Goal: Communication & Community: Connect with others

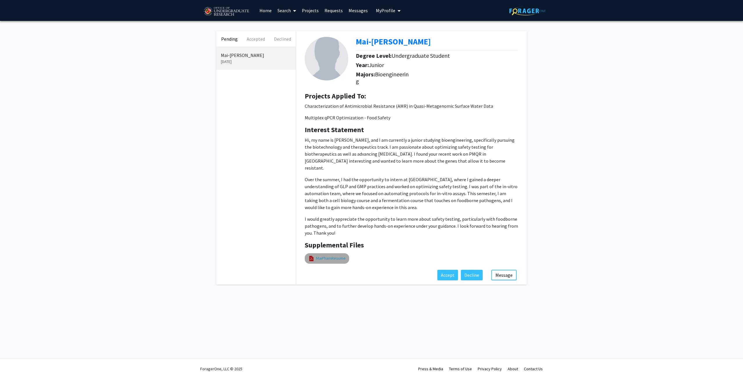
click at [334, 255] on link "MaiPhamResume" at bounding box center [331, 258] width 30 height 6
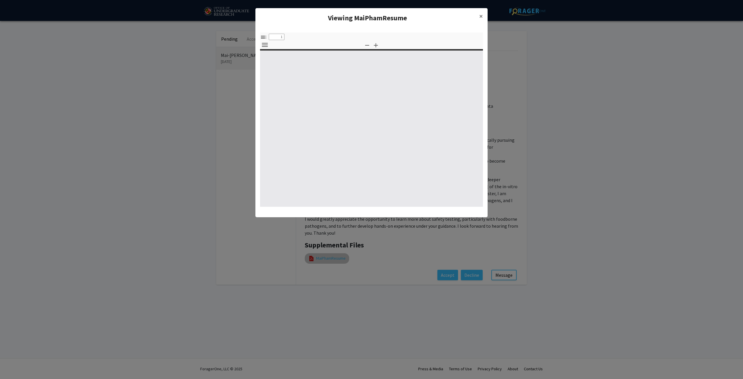
select select "custom"
type input "0"
select select "custom"
type input "1"
select select "auto"
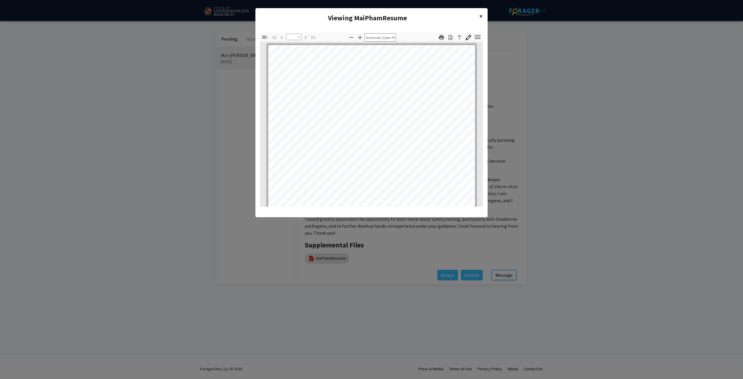
click at [483, 15] on span "×" at bounding box center [481, 16] width 4 height 9
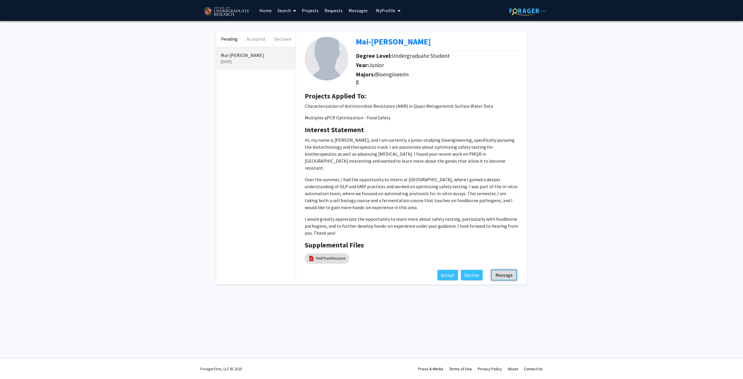
click at [502, 270] on button "Message" at bounding box center [504, 275] width 25 height 10
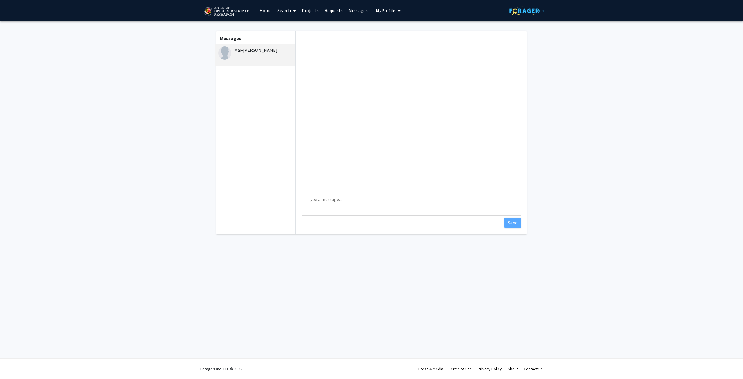
click at [335, 201] on textarea "Type a message" at bounding box center [412, 203] width 220 height 26
click at [359, 205] on textarea "Hi [PERSON_NAME], Would you like to have azoom meeting to discuss possibilities…" at bounding box center [412, 203] width 220 height 26
click at [0, 0] on span "a Zoom" at bounding box center [0, 0] width 0 height 0
click at [478, 207] on textarea "Hi [PERSON_NAME], Would you like to have a Zoom meeting to discuss possibilitie…" at bounding box center [412, 203] width 220 height 26
drag, startPoint x: 478, startPoint y: 207, endPoint x: 431, endPoint y: 208, distance: 47.3
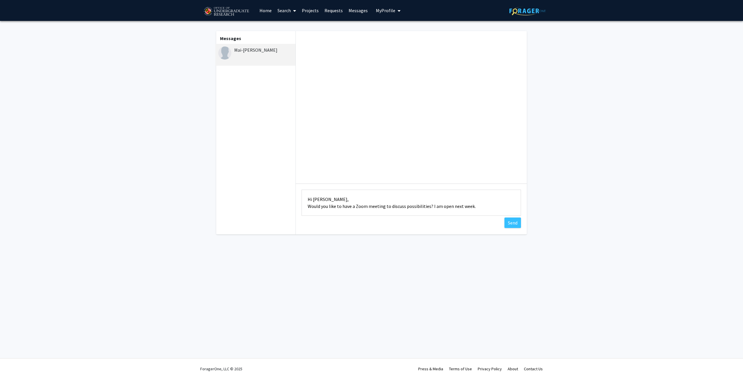
click at [431, 208] on textarea "Hi [PERSON_NAME], Would you like to have a Zoom meeting to discuss possibilitie…" at bounding box center [412, 203] width 220 height 26
click at [319, 198] on textarea "Hi [PERSON_NAME], Would you like to have a Zoom meeting to discuss possibilitie…" at bounding box center [412, 203] width 220 height 26
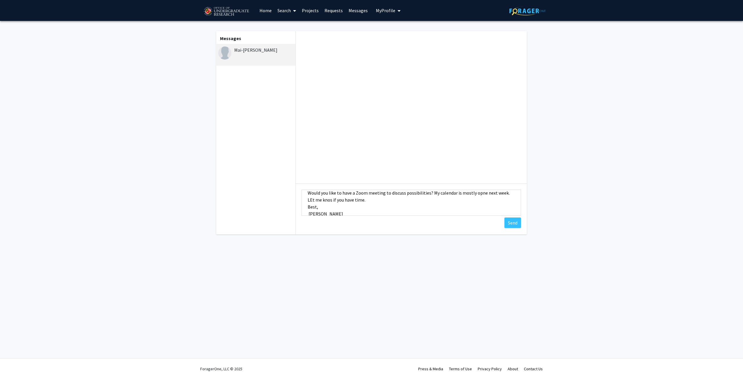
click at [314, 200] on textarea "Hi [PERSON_NAME], Would you like to have a Zoom meeting to discuss possibilitie…" at bounding box center [412, 203] width 220 height 26
click at [331, 199] on textarea "Hi [PERSON_NAME], Would you like to have a Zoom meeting to discuss possibilitie…" at bounding box center [412, 203] width 220 height 26
type textarea "Hi [PERSON_NAME], Would you like to have a Zoom meeting to discuss possibilitie…"
click at [517, 224] on button "Send" at bounding box center [513, 223] width 17 height 10
